Goal: Task Accomplishment & Management: Use online tool/utility

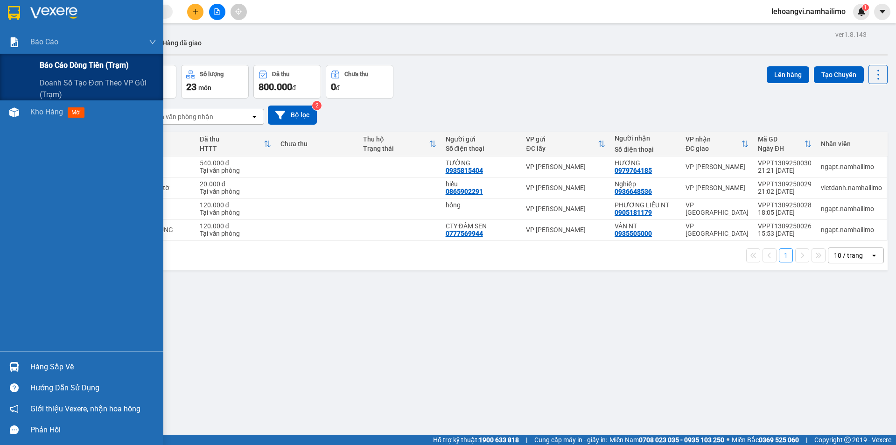
click at [42, 73] on div "Báo cáo dòng tiền (trạm)" at bounding box center [98, 65] width 117 height 23
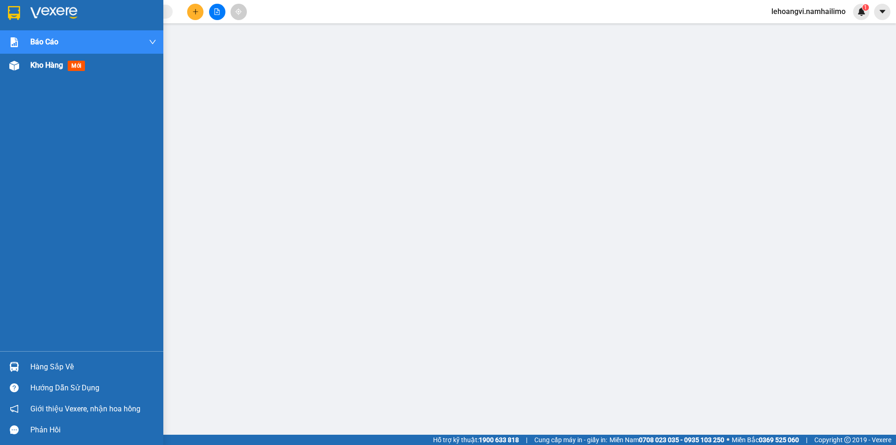
click at [36, 63] on span "Kho hàng" at bounding box center [46, 65] width 33 height 9
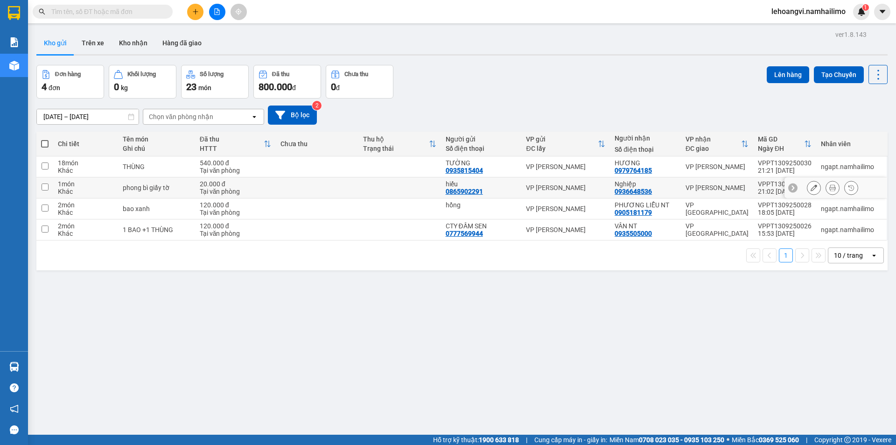
click at [713, 188] on div "VP [PERSON_NAME]" at bounding box center [717, 187] width 63 height 7
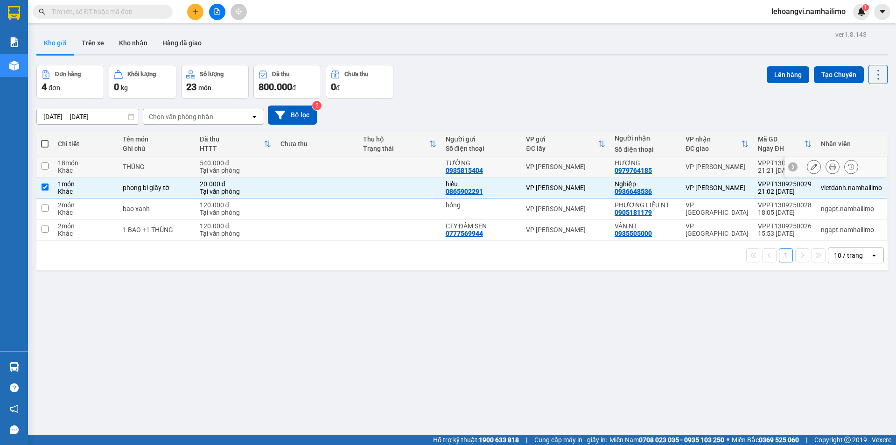
click at [703, 155] on th "VP nhận ĐC giao" at bounding box center [717, 144] width 72 height 25
checkbox input "false"
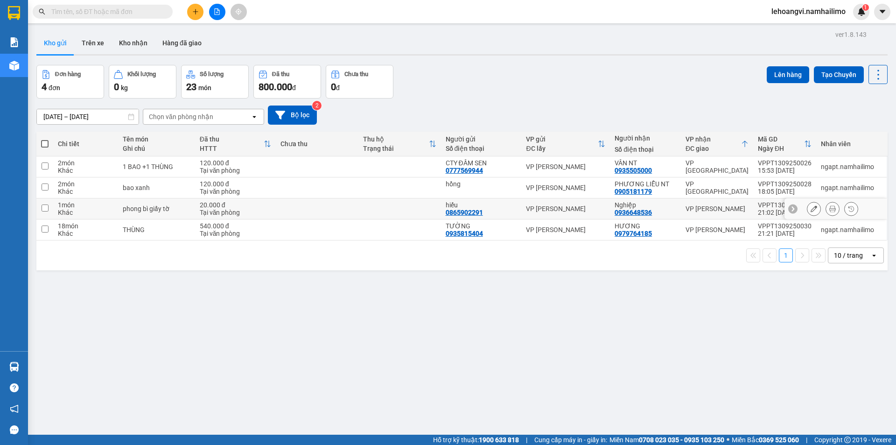
click at [715, 214] on td "VP [PERSON_NAME]" at bounding box center [717, 208] width 72 height 21
checkbox input "true"
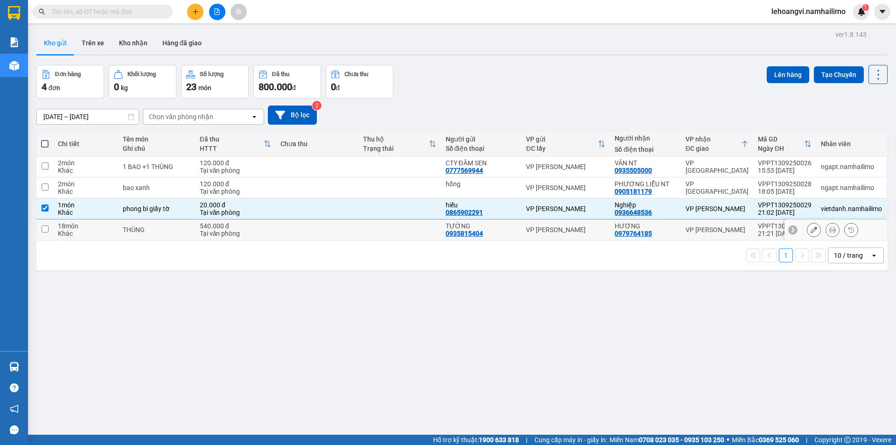
click at [708, 235] on td "VP [PERSON_NAME]" at bounding box center [717, 229] width 72 height 21
checkbox input "true"
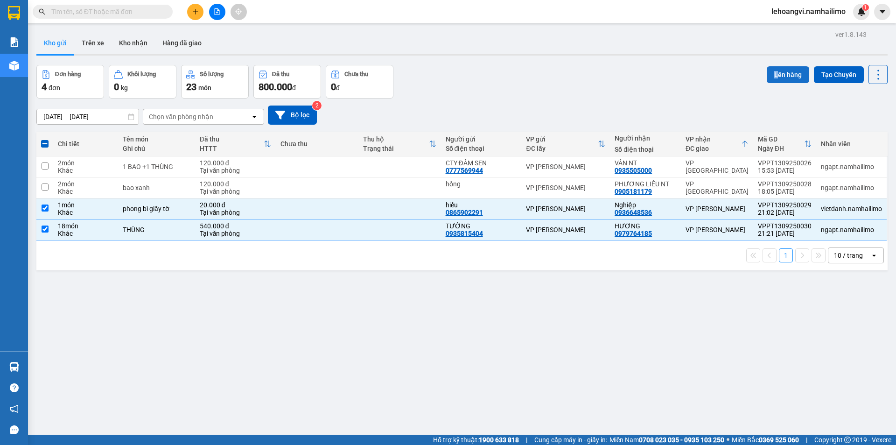
click at [775, 76] on div "Lên hàng Tạo Chuyến" at bounding box center [827, 82] width 121 height 34
click at [777, 73] on button "Lên hàng" at bounding box center [788, 74] width 42 height 17
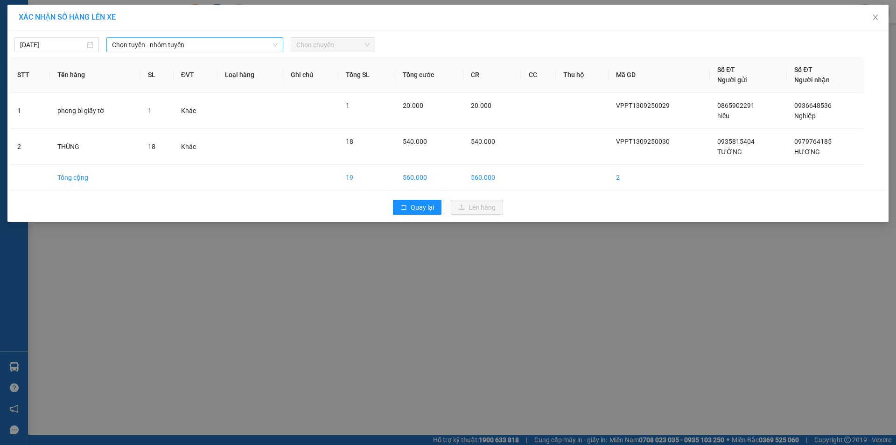
click at [192, 39] on span "Chọn tuyến - nhóm tuyến" at bounding box center [195, 45] width 166 height 14
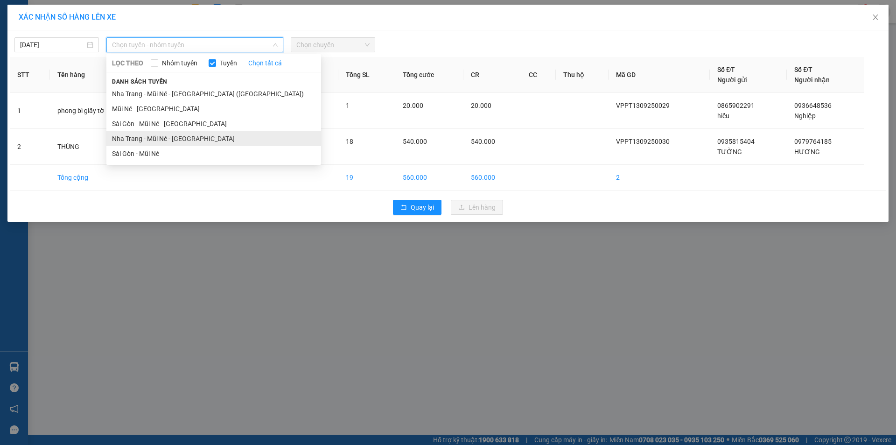
click at [171, 141] on li "Nha Trang - Mũi Né - [GEOGRAPHIC_DATA]" at bounding box center [213, 138] width 215 height 15
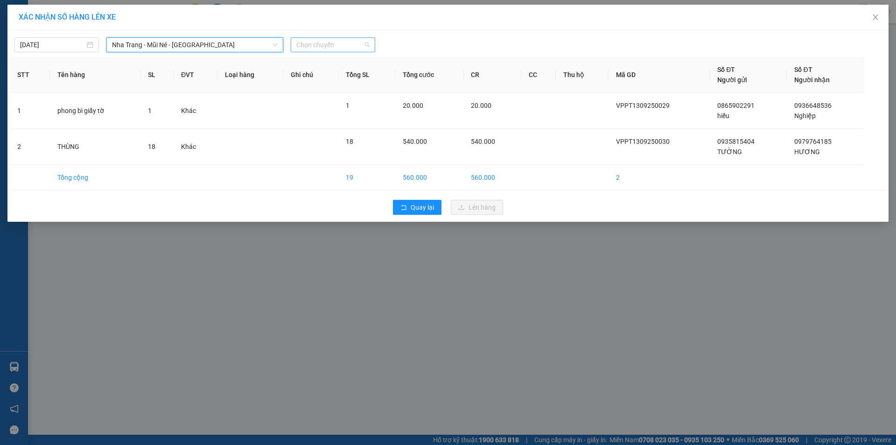
click at [331, 46] on span "Chọn chuyến" at bounding box center [332, 45] width 73 height 14
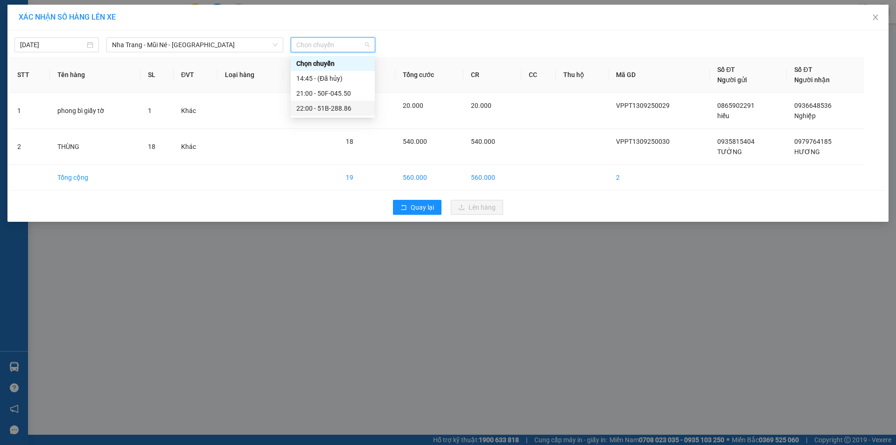
click at [337, 110] on div "22:00 - 51B-288.86" at bounding box center [332, 108] width 73 height 10
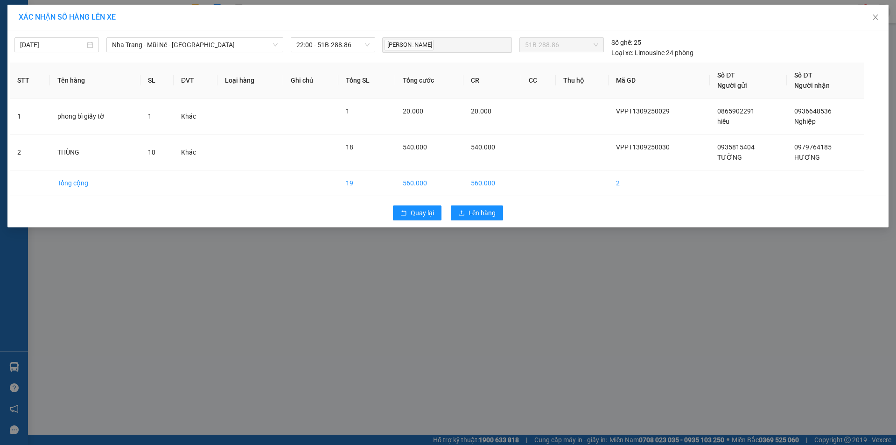
click at [479, 220] on div "Quay lại Lên hàng" at bounding box center [448, 213] width 877 height 24
click at [479, 217] on span "Lên hàng" at bounding box center [482, 213] width 27 height 10
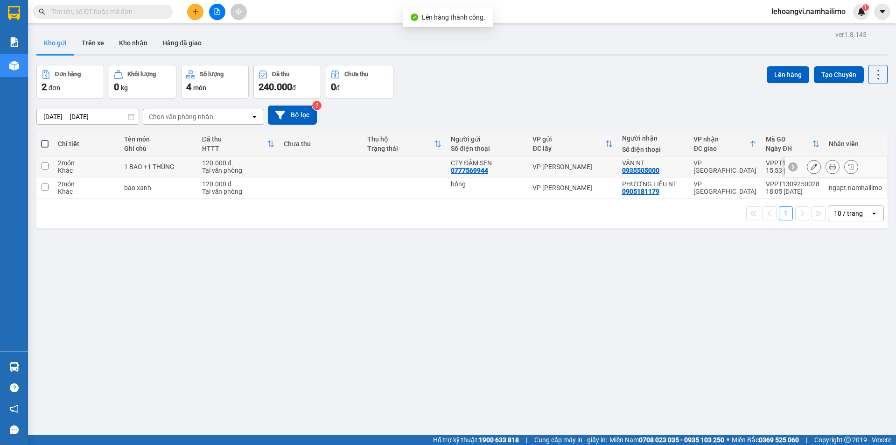
drag, startPoint x: 592, startPoint y: 168, endPoint x: 593, endPoint y: 192, distance: 24.3
click at [592, 169] on div "VP [PERSON_NAME]" at bounding box center [573, 166] width 80 height 7
checkbox input "true"
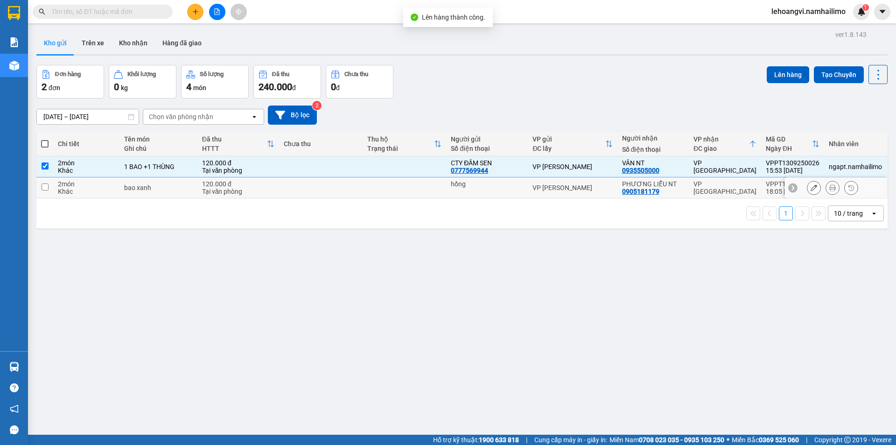
click at [593, 192] on td "VP [PERSON_NAME]" at bounding box center [572, 187] width 89 height 21
checkbox input "true"
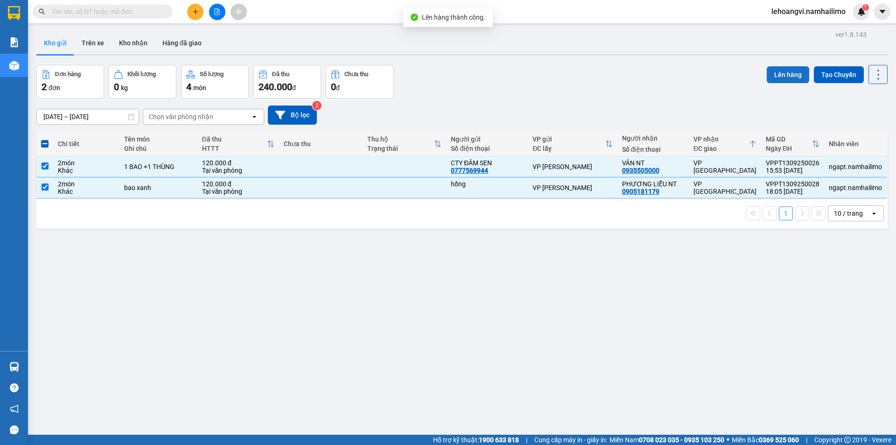
click at [781, 72] on button "Lên hàng" at bounding box center [788, 74] width 42 height 17
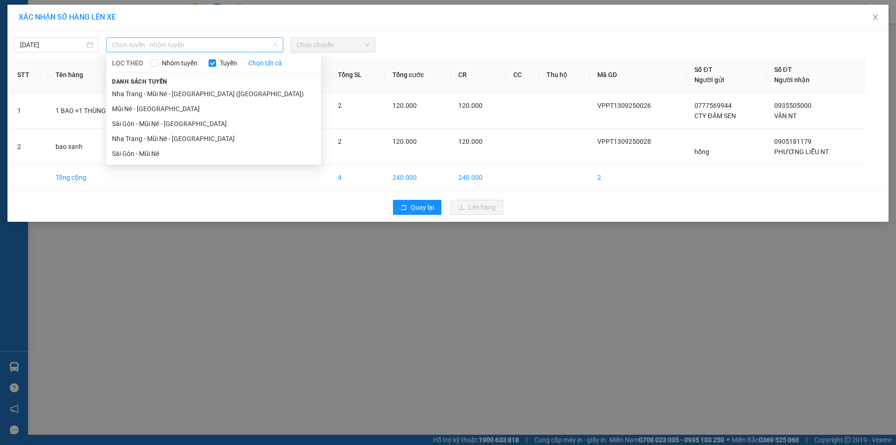
click at [197, 51] on span "Chọn tuyến - nhóm tuyến" at bounding box center [195, 45] width 166 height 14
click at [188, 124] on li "Sài Gòn - Mũi Né - [GEOGRAPHIC_DATA]" at bounding box center [213, 123] width 215 height 15
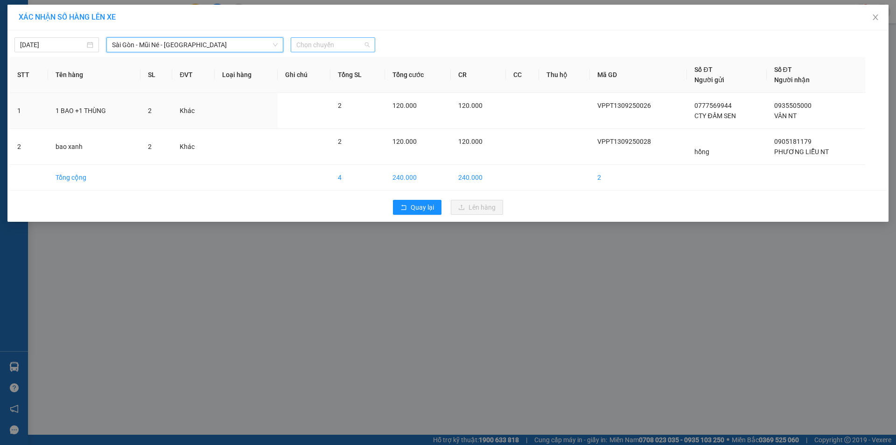
click at [349, 39] on span "Chọn chuyến" at bounding box center [332, 45] width 73 height 14
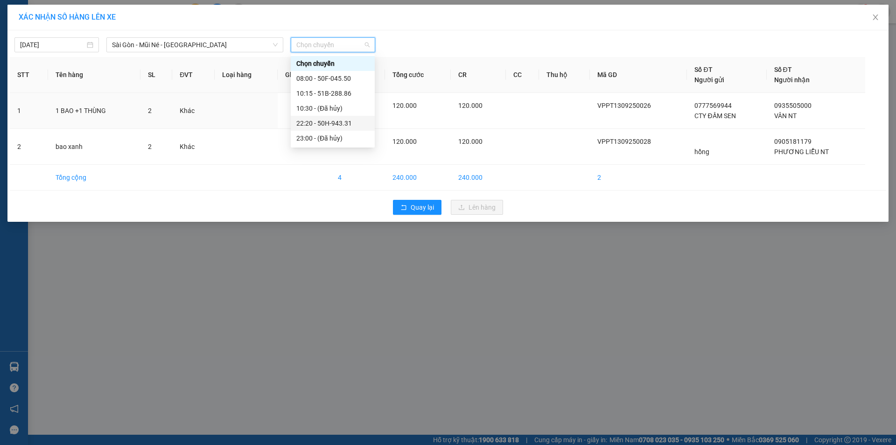
click at [345, 127] on div "22:20 - 50H-943.31" at bounding box center [332, 123] width 73 height 10
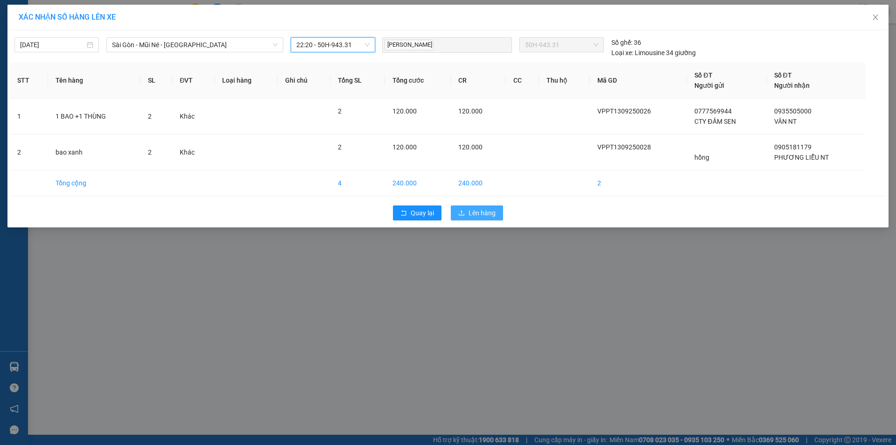
click at [480, 214] on span "Lên hàng" at bounding box center [482, 213] width 27 height 10
